Goal: Task Accomplishment & Management: Manage account settings

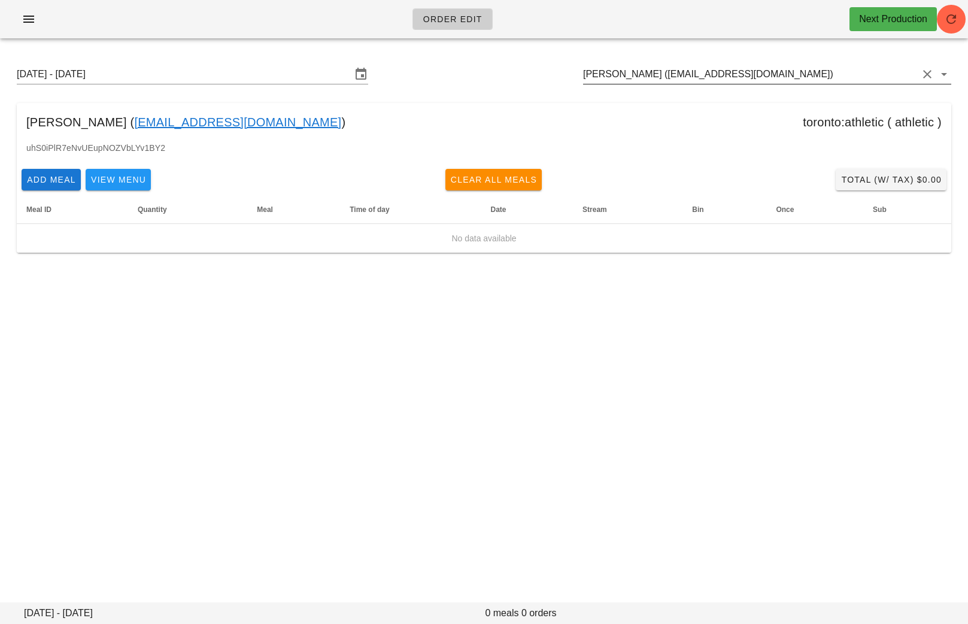
click at [809, 81] on input "[PERSON_NAME] ([EMAIL_ADDRESS][DOMAIN_NAME])" at bounding box center [750, 74] width 335 height 19
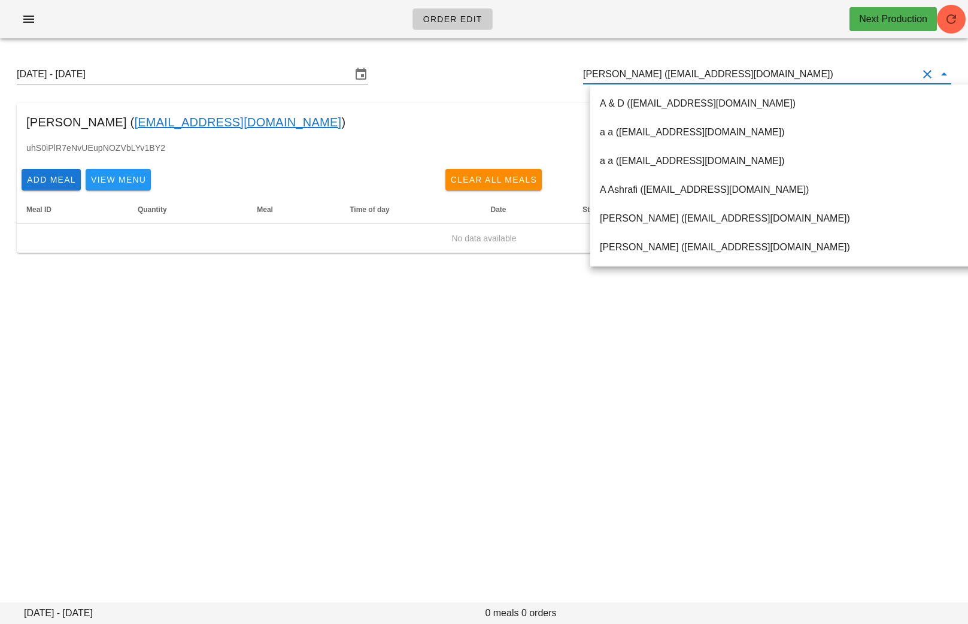
paste input "[EMAIL_ADDRESS][DOMAIN_NAME]"
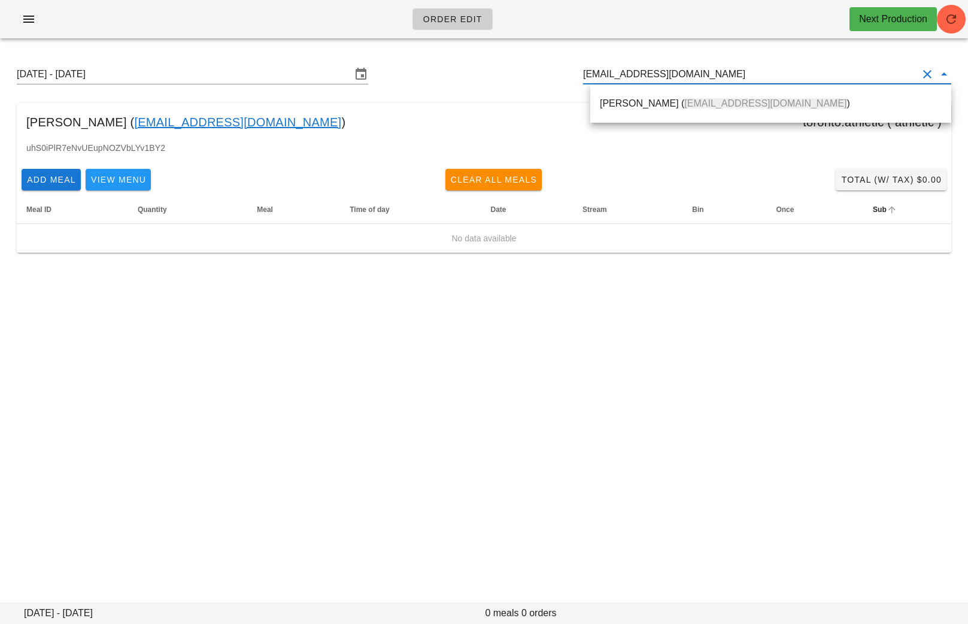
click at [613, 105] on div "[PERSON_NAME] ( [EMAIL_ADDRESS][DOMAIN_NAME] )" at bounding box center [771, 103] width 342 height 11
type input "[PERSON_NAME] ([EMAIL_ADDRESS][DOMAIN_NAME])"
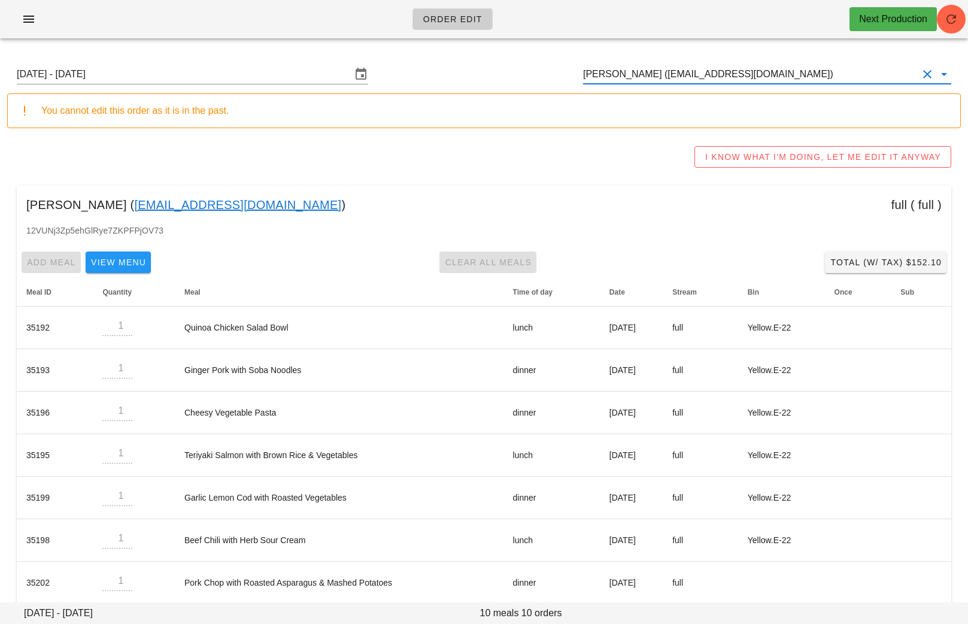
click at [156, 203] on link "[EMAIL_ADDRESS][DOMAIN_NAME]" at bounding box center [237, 204] width 207 height 19
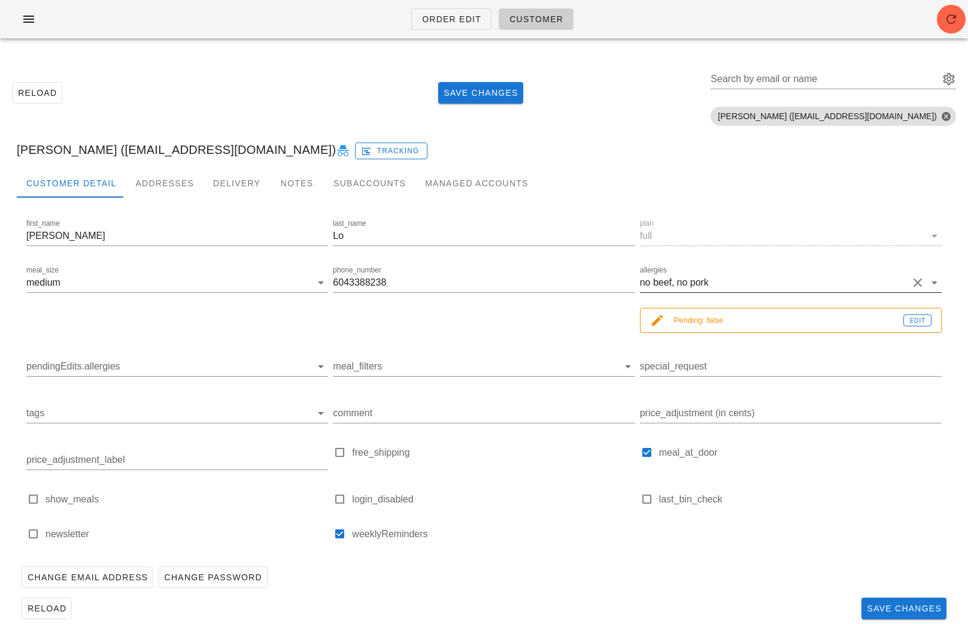
click at [918, 281] on button "Clear allergies" at bounding box center [918, 282] width 14 height 14
click at [880, 610] on span "Save Changes" at bounding box center [903, 609] width 75 height 10
click at [518, 92] on span "Save Changes" at bounding box center [480, 93] width 75 height 10
